Goal: Task Accomplishment & Management: Manage account settings

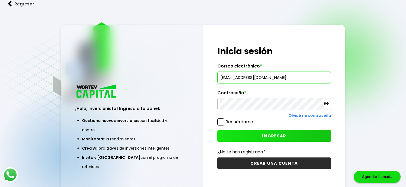
type input "[EMAIL_ADDRESS][DOMAIN_NAME]"
click at [278, 133] on span "INGRESAR" at bounding box center [274, 136] width 24 height 6
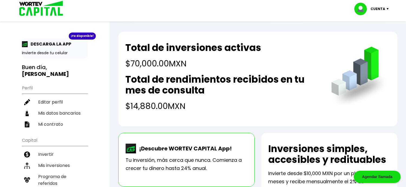
click at [285, 69] on div "Total de inversiones activas $70,000.00 MXN Total de rendimientos recibidos en …" at bounding box center [222, 77] width 195 height 70
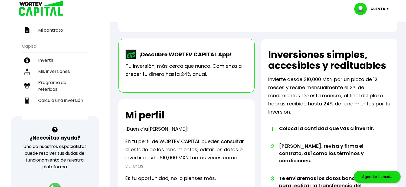
scroll to position [70, 0]
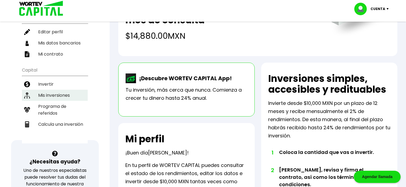
click at [70, 89] on li "Mis inversiones" at bounding box center [55, 94] width 66 height 11
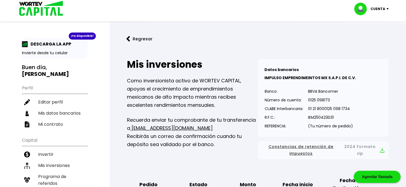
click at [378, 9] on p "Cuenta" at bounding box center [377, 9] width 15 height 8
click at [370, 35] on li "Cerrar sesión" at bounding box center [371, 36] width 43 height 11
